Goal: Find specific page/section: Find specific page/section

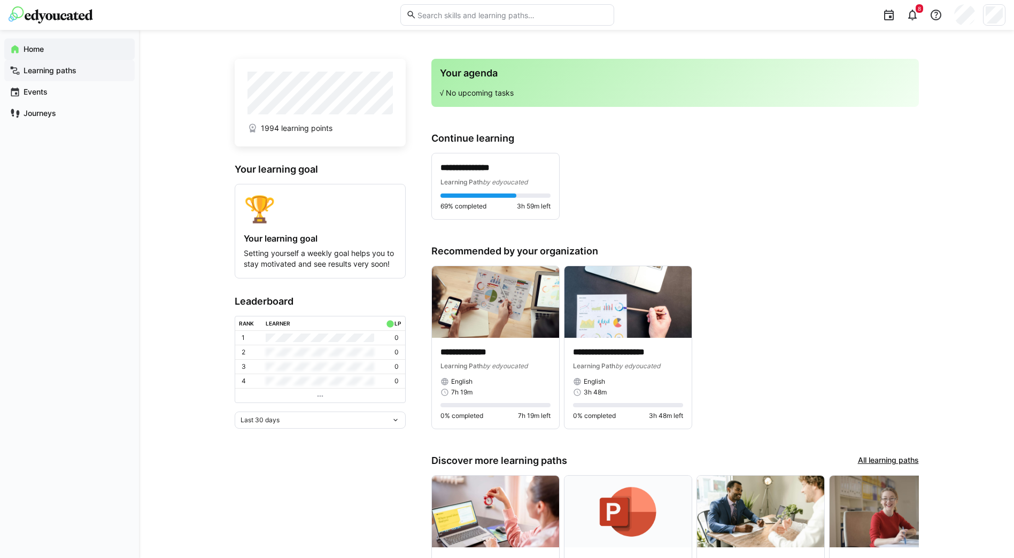
click at [66, 75] on span "Learning paths" at bounding box center [75, 70] width 107 height 11
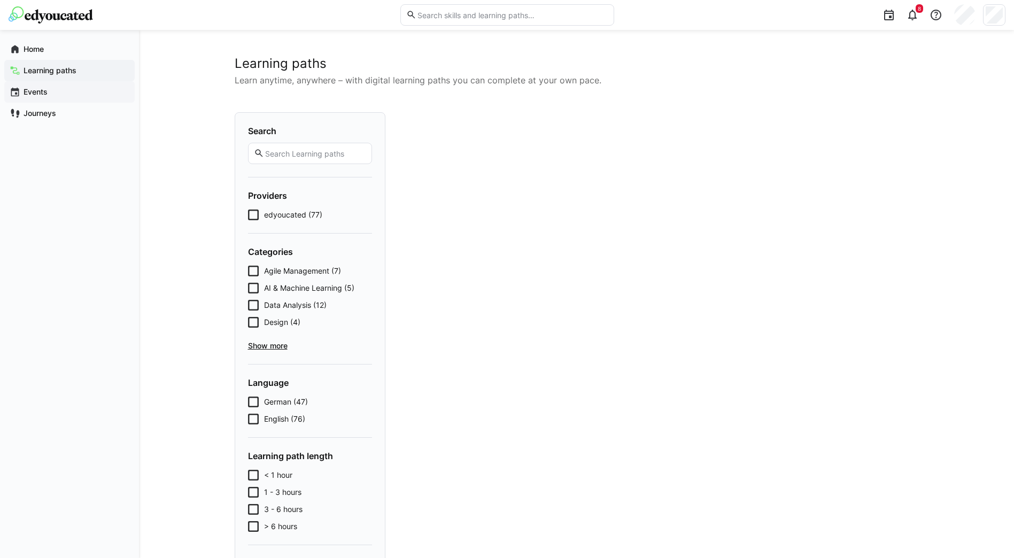
click at [60, 90] on span "Events" at bounding box center [75, 92] width 107 height 11
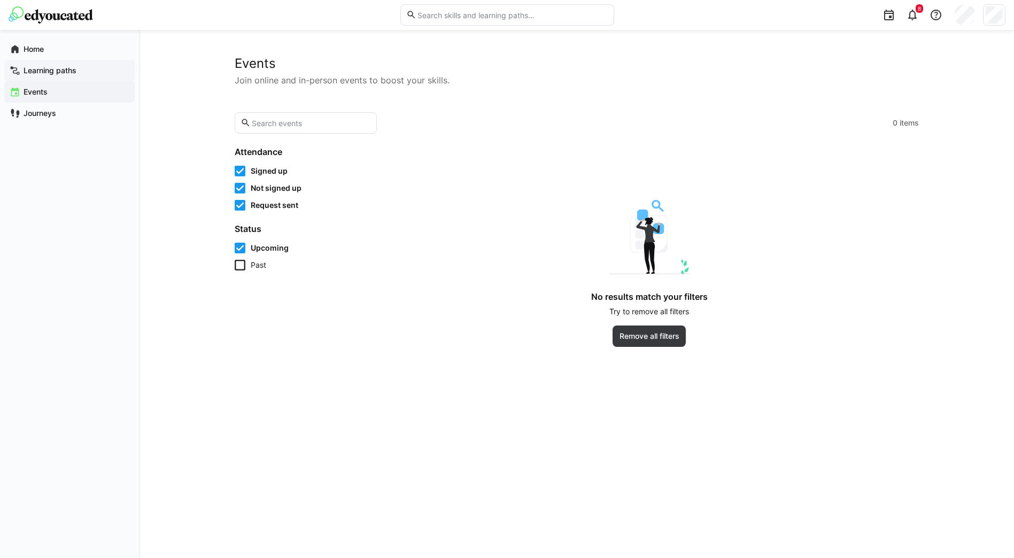
click at [0, 0] on app-navigation-label "Learning paths" at bounding box center [0, 0] width 0 height 0
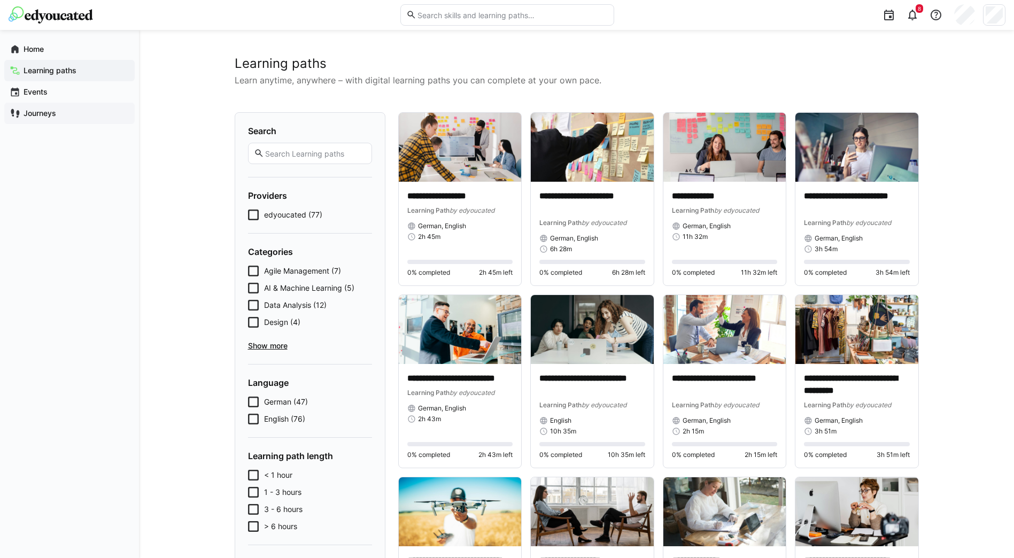
click at [66, 116] on span "Journeys" at bounding box center [75, 113] width 107 height 11
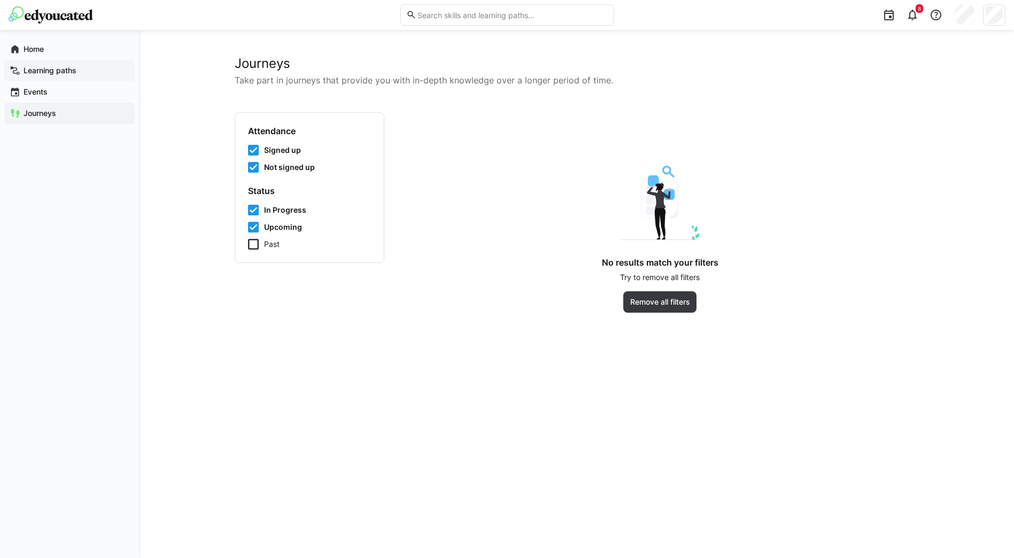
click at [60, 76] on div "Learning paths" at bounding box center [69, 70] width 130 height 21
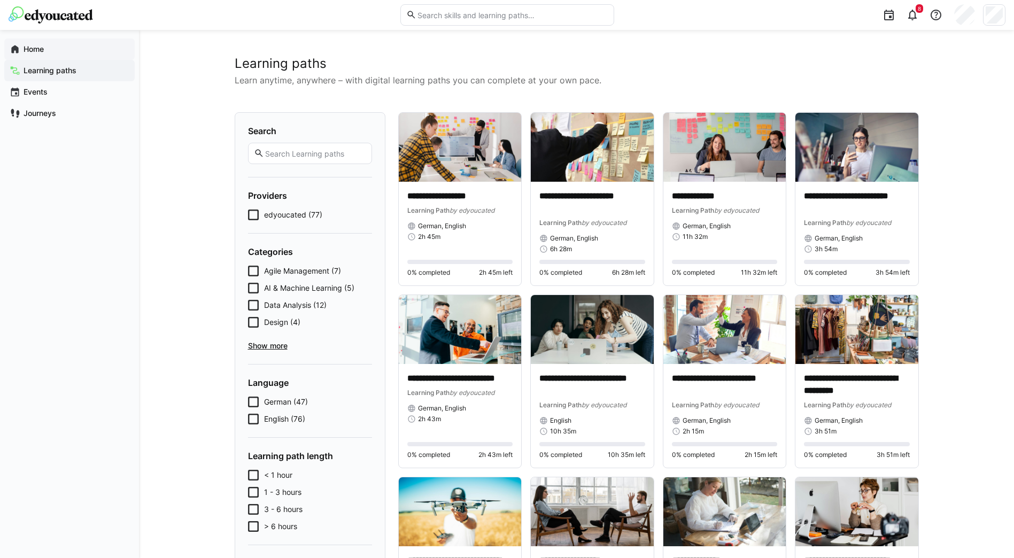
click at [56, 47] on span "Home" at bounding box center [75, 49] width 107 height 11
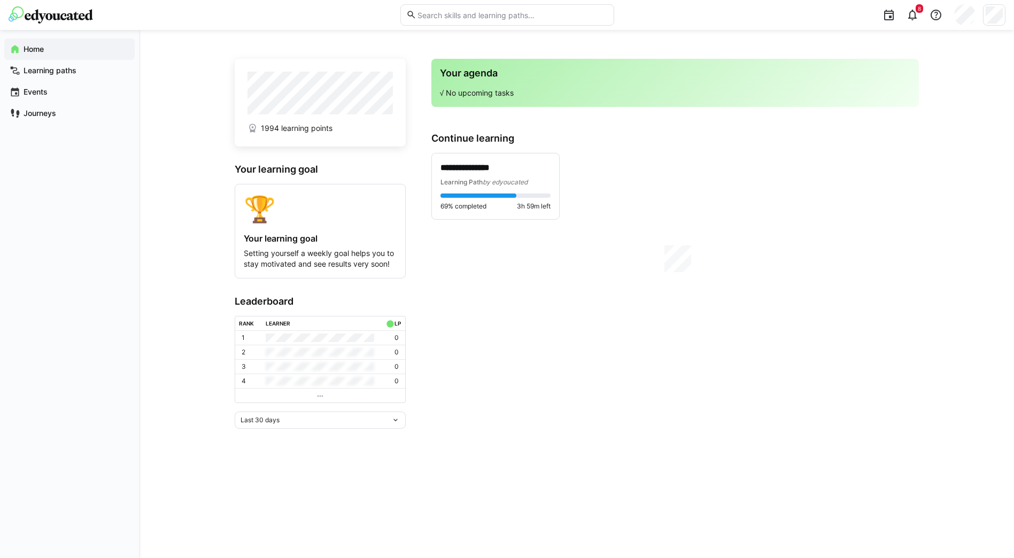
click at [500, 16] on input "text" at bounding box center [511, 15] width 191 height 10
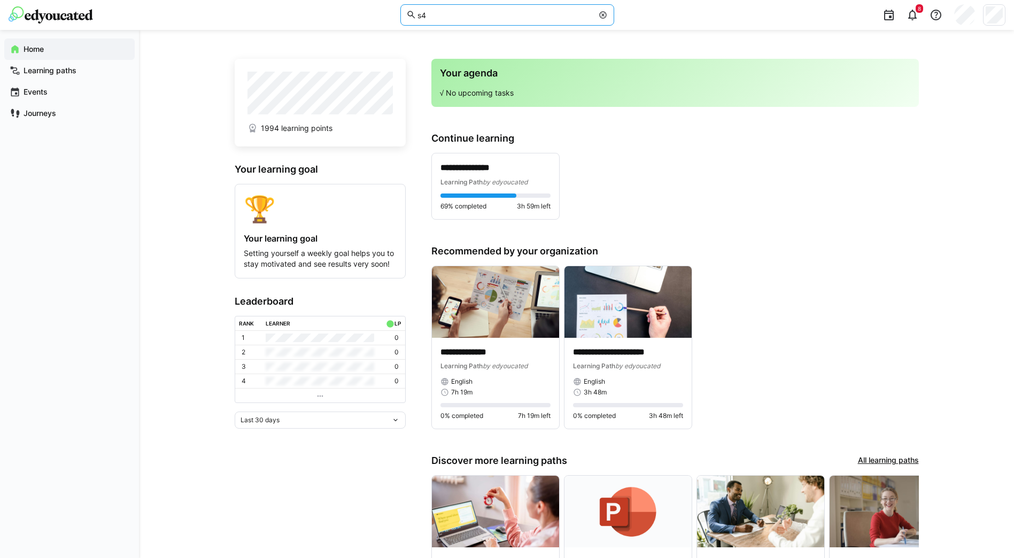
type input "s4"
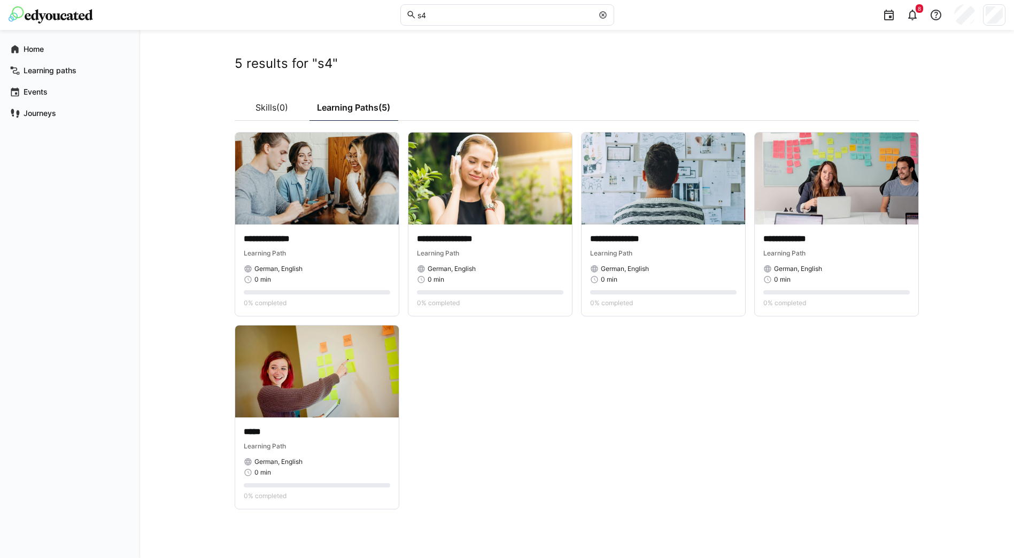
click at [782, 61] on h2 "5 results for "s4"" at bounding box center [577, 64] width 684 height 16
